Goal: Information Seeking & Learning: Learn about a topic

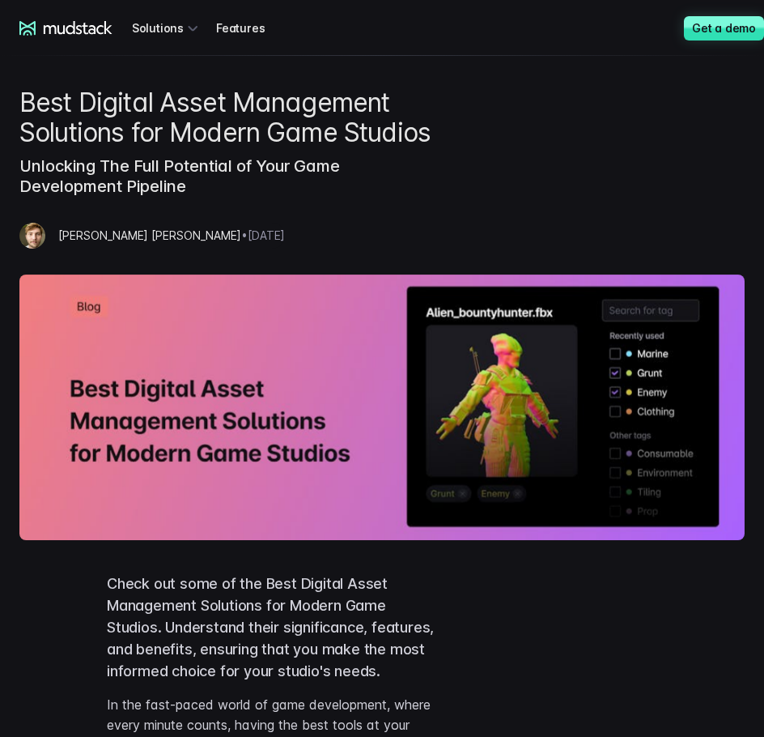
click at [474, 155] on div "Best Digital Asset Management Solutions for Modern Game Studios Unlocking The F…" at bounding box center [382, 314] width 764 height 452
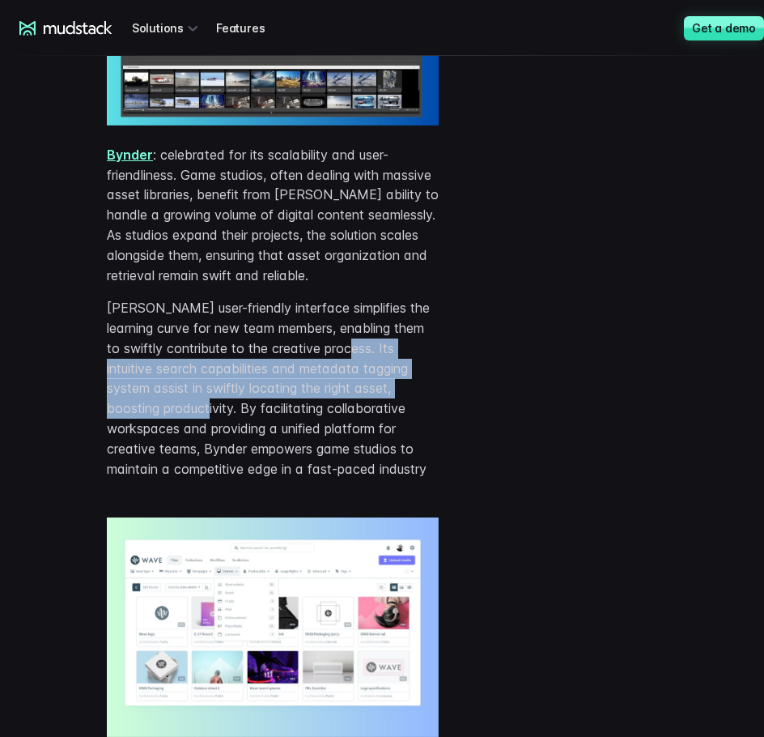
drag, startPoint x: 367, startPoint y: 348, endPoint x: 180, endPoint y: 408, distance: 196.4
click at [180, 408] on p "[PERSON_NAME] user-friendly interface simplifies the learning curve for new tea…" at bounding box center [273, 388] width 332 height 181
copy p "Its intuitive search capabilities and metadata tagging system assist in swiftly…"
drag, startPoint x: 282, startPoint y: 372, endPoint x: 235, endPoint y: 381, distance: 47.8
click at [282, 372] on p "[PERSON_NAME] user-friendly interface simplifies the learning curve for new tea…" at bounding box center [273, 388] width 332 height 181
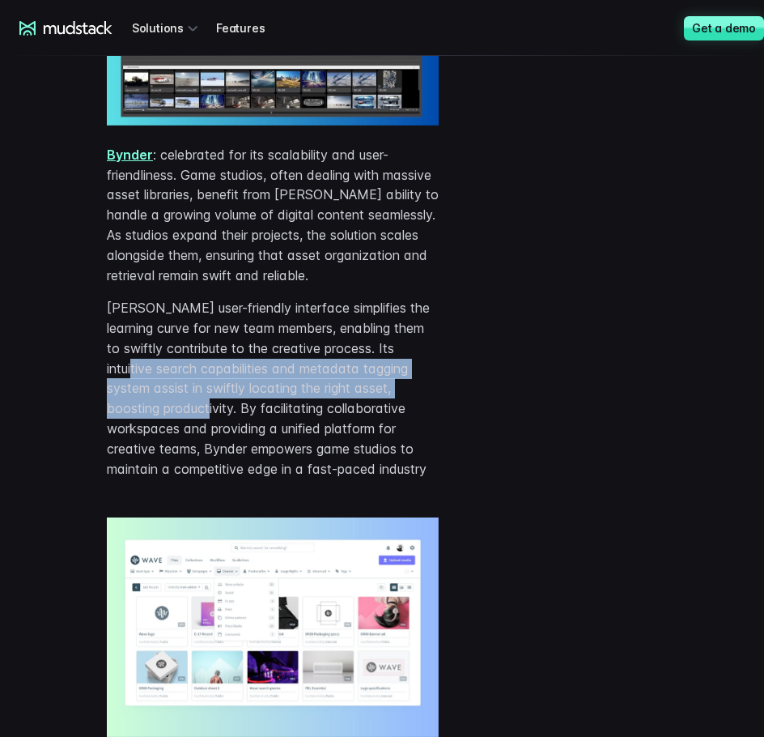
drag, startPoint x: 108, startPoint y: 369, endPoint x: 179, endPoint y: 402, distance: 78.6
click at [179, 402] on p "[PERSON_NAME] user-friendly interface simplifies the learning curve for new tea…" at bounding box center [273, 388] width 332 height 181
copy p "search capabilities and metadata tagging system assist in swiftly locating the …"
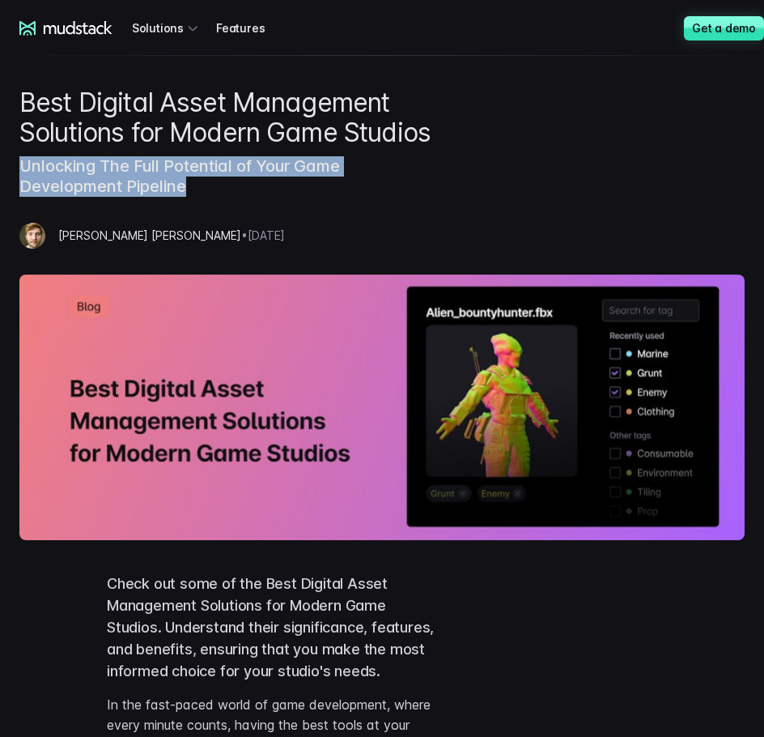
drag, startPoint x: 20, startPoint y: 164, endPoint x: 185, endPoint y: 181, distance: 165.2
click at [185, 181] on h3 "Unlocking The Full Potential of Your Game Development Pipeline" at bounding box center [228, 172] width 419 height 49
copy h3 "Unlocking The Full Potential of Your Game Development Pipeline"
